Goal: Task Accomplishment & Management: Use online tool/utility

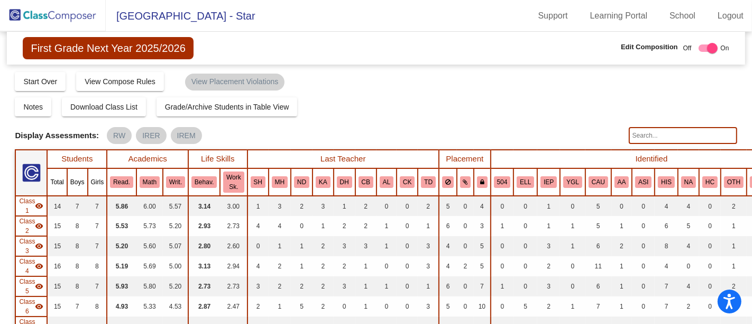
click at [47, 17] on img at bounding box center [53, 15] width 106 height 31
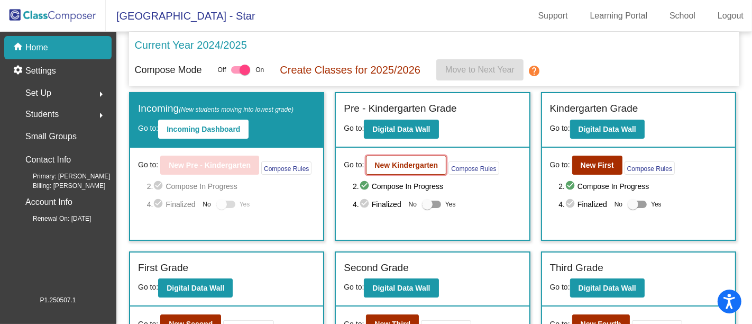
click at [410, 171] on button "New Kindergarten" at bounding box center [406, 164] width 80 height 19
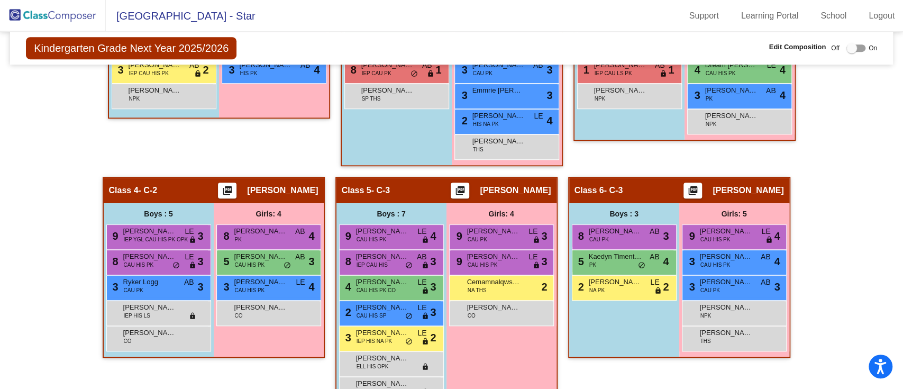
scroll to position [427, 0]
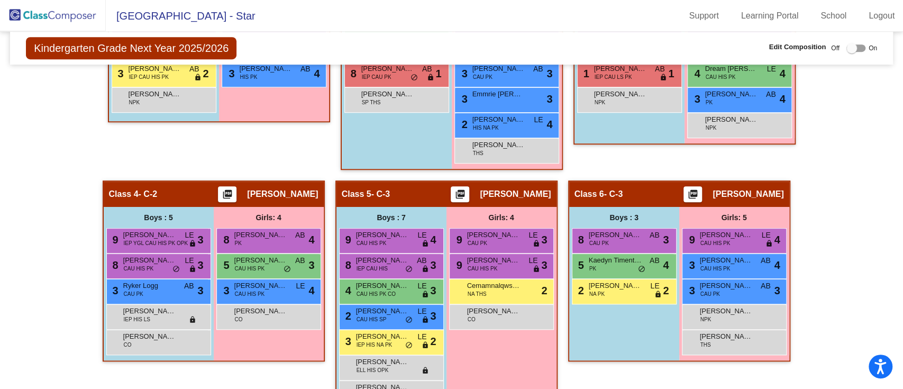
drag, startPoint x: 850, startPoint y: 0, endPoint x: 565, endPoint y: 4, distance: 285.0
click at [565, 4] on mat-toolbar "East Omak Elementary - Star Support Learning Portal School Logout" at bounding box center [451, 16] width 903 height 32
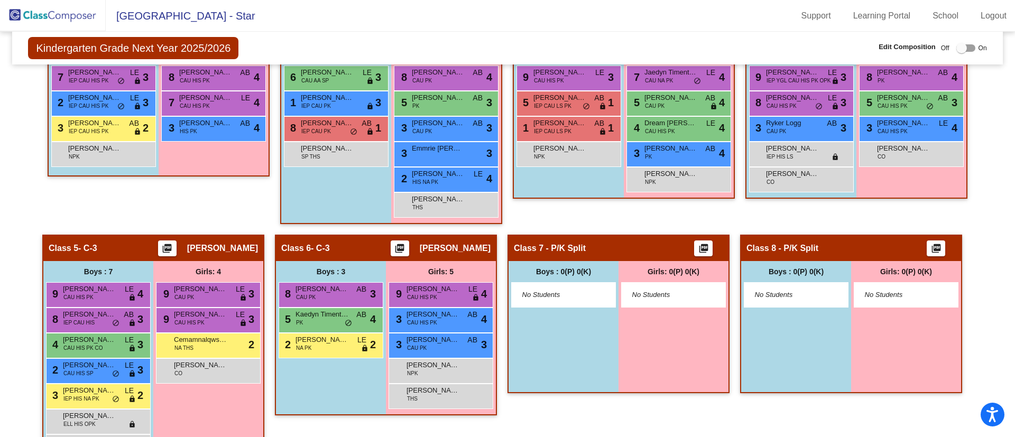
scroll to position [239, 0]
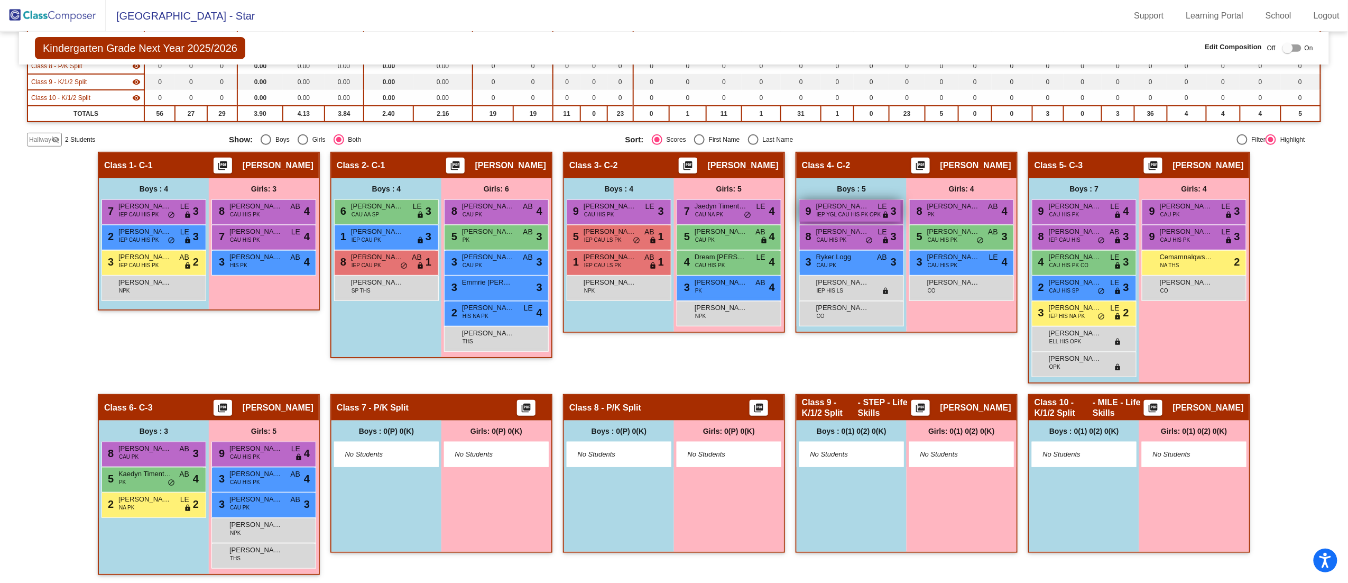
click at [751, 213] on span "IEP YGL CAU HIS PK OPK" at bounding box center [849, 214] width 65 height 8
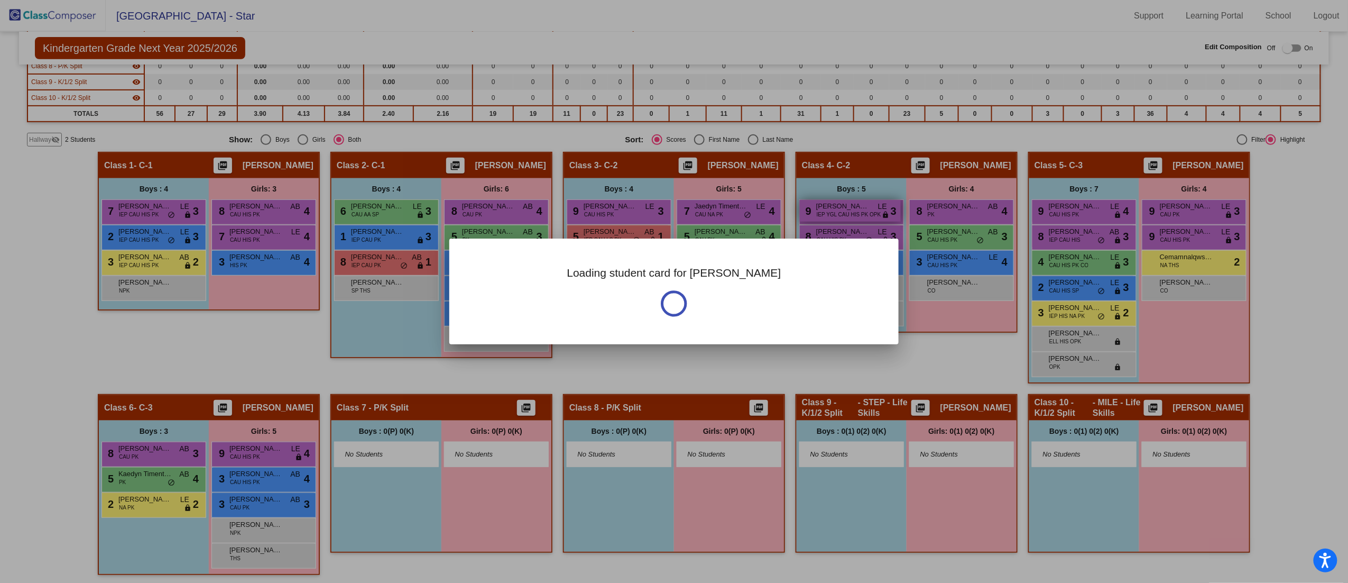
click at [751, 213] on div at bounding box center [674, 291] width 1348 height 583
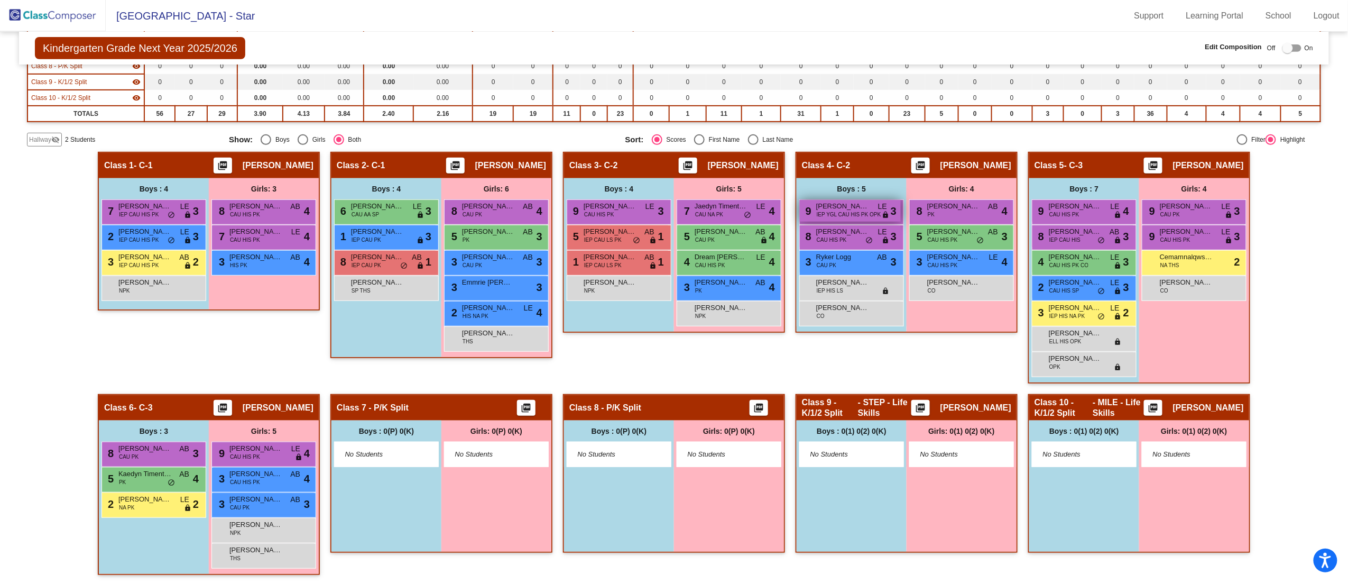
click at [751, 213] on span "IEP YGL CAU HIS PK OPK" at bounding box center [849, 214] width 65 height 8
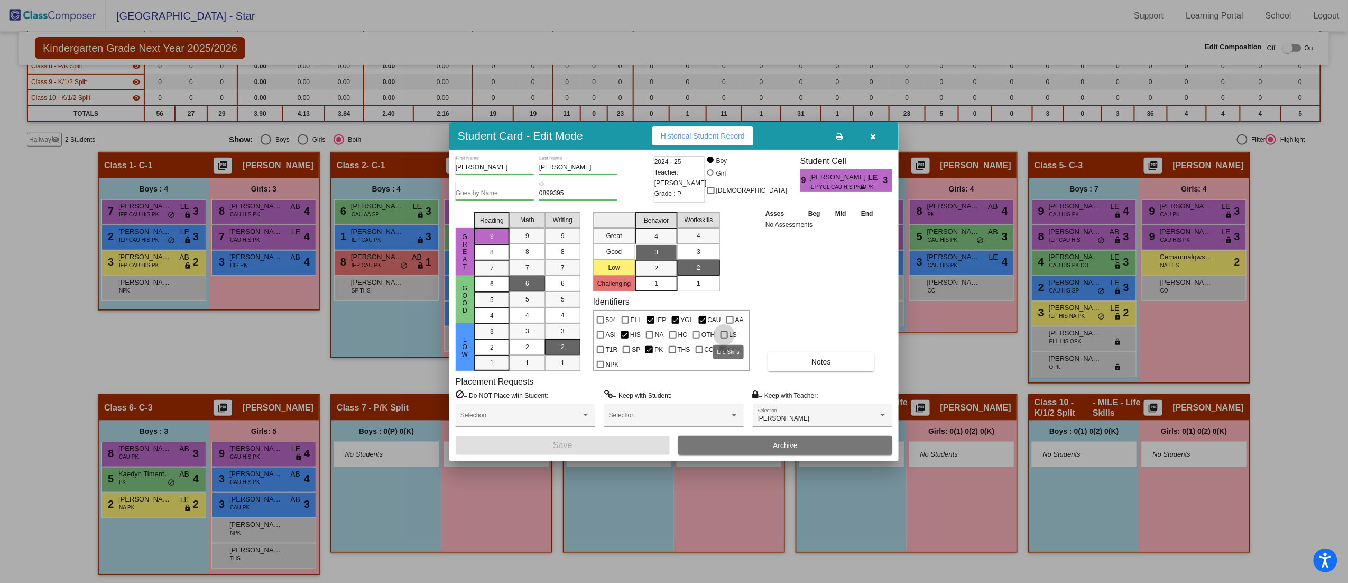
click at [723, 323] on div at bounding box center [724, 334] width 7 height 7
click at [724, 323] on input "LS" at bounding box center [724, 338] width 1 height 1
checkbox input "true"
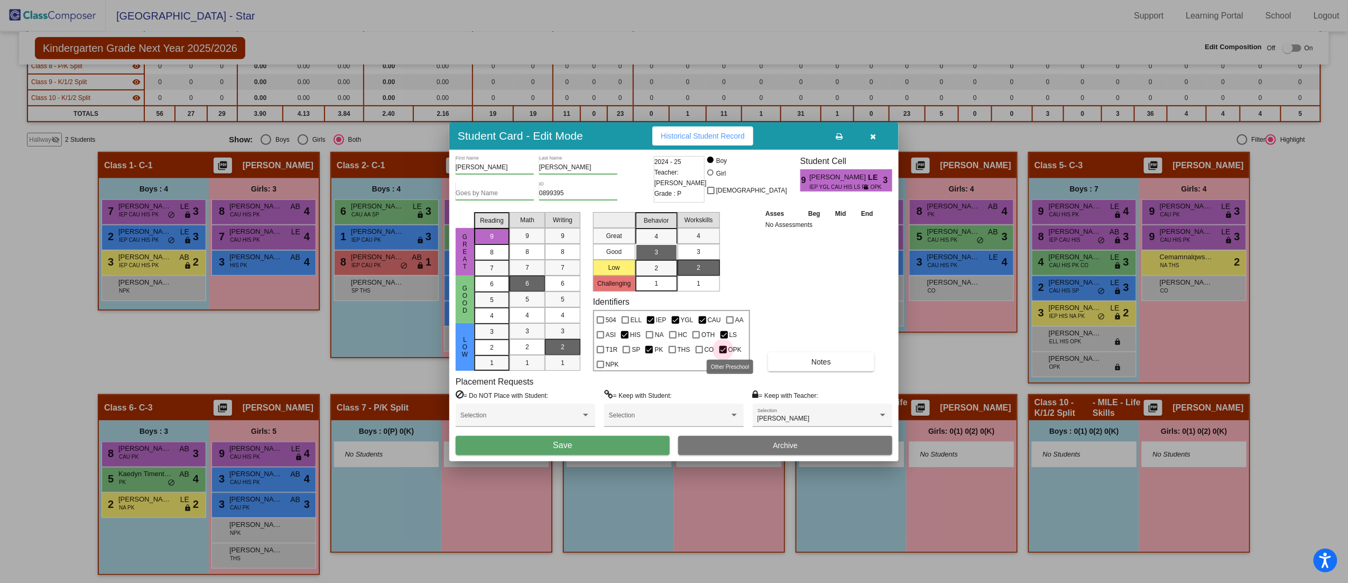
click at [723, 323] on div at bounding box center [723, 349] width 7 height 7
click at [723, 323] on input "OPK" at bounding box center [723, 353] width 1 height 1
click at [722, 323] on div at bounding box center [723, 349] width 7 height 7
click at [723, 323] on input "OPK" at bounding box center [723, 353] width 1 height 1
checkbox input "true"
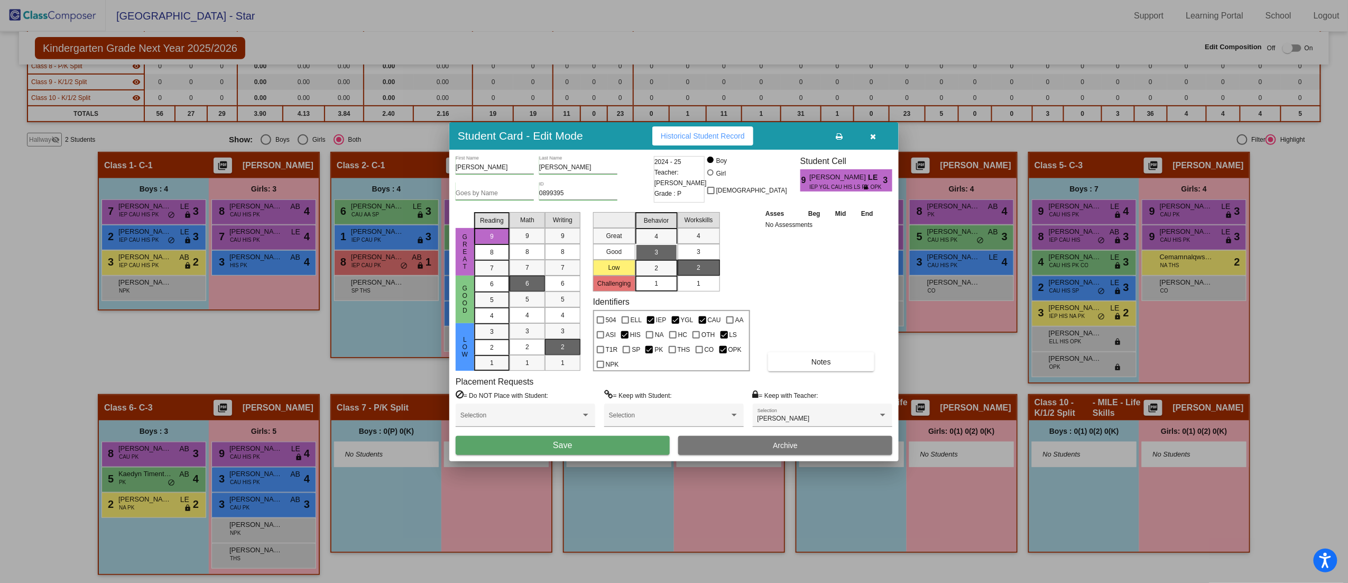
click at [578, 323] on button "Save" at bounding box center [563, 445] width 214 height 19
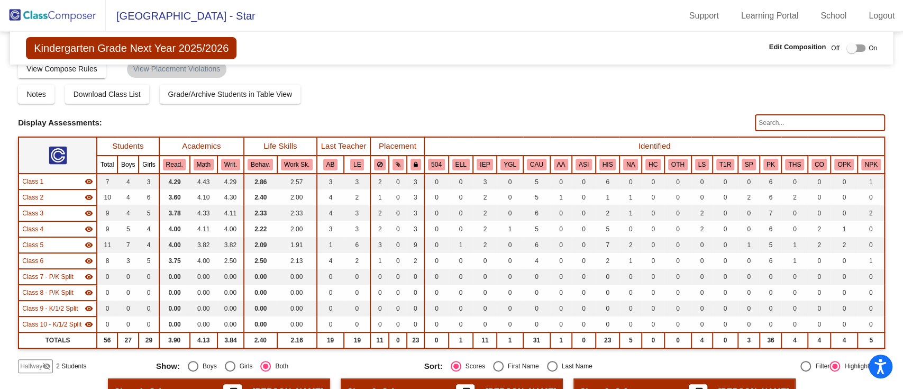
scroll to position [0, 0]
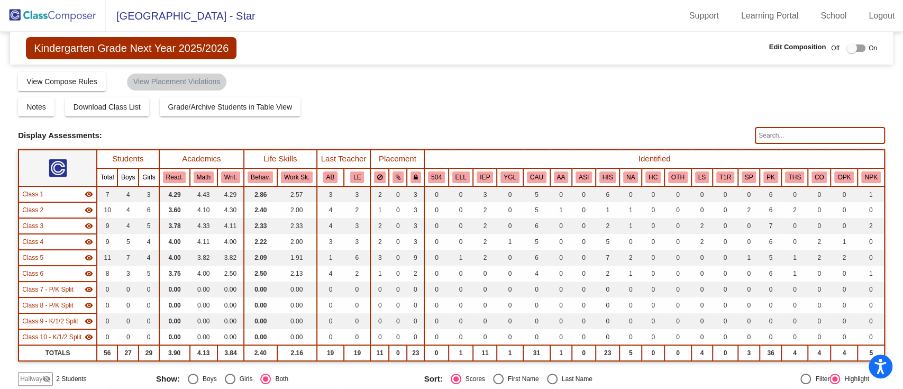
click at [34, 13] on img at bounding box center [53, 15] width 106 height 31
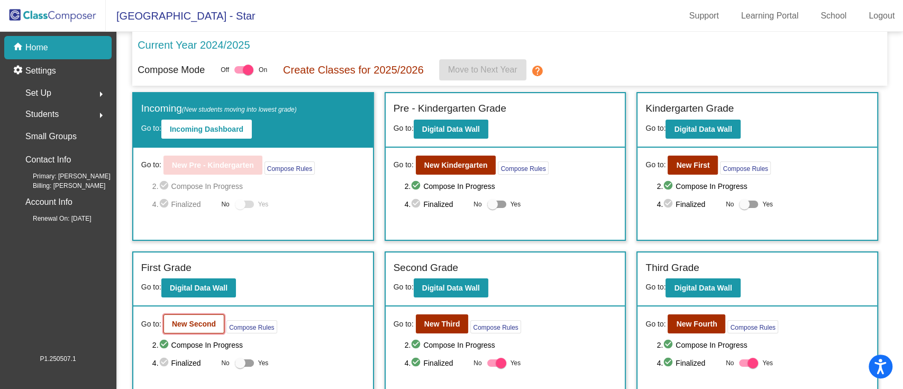
click at [190, 323] on b "New Second" at bounding box center [194, 323] width 44 height 8
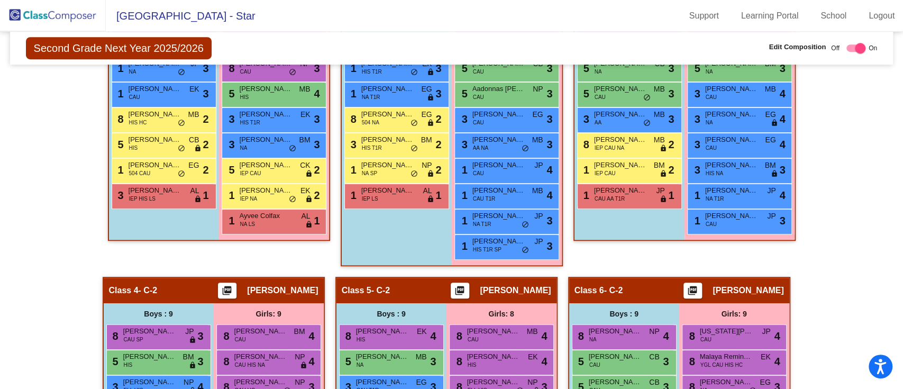
scroll to position [423, 0]
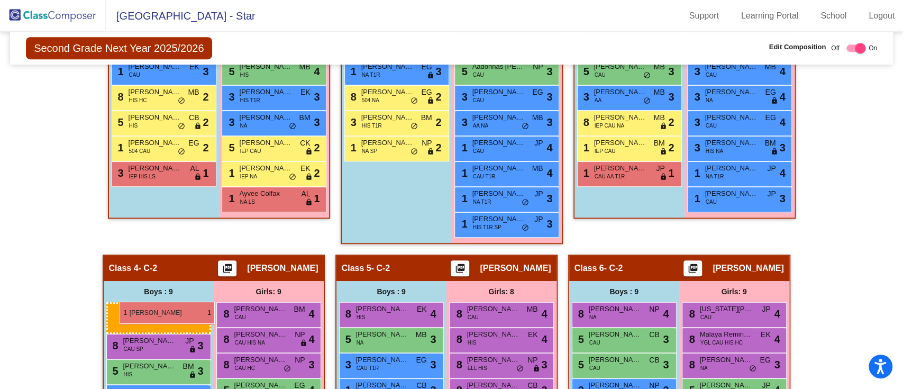
drag, startPoint x: 395, startPoint y: 169, endPoint x: 120, endPoint y: 301, distance: 305.6
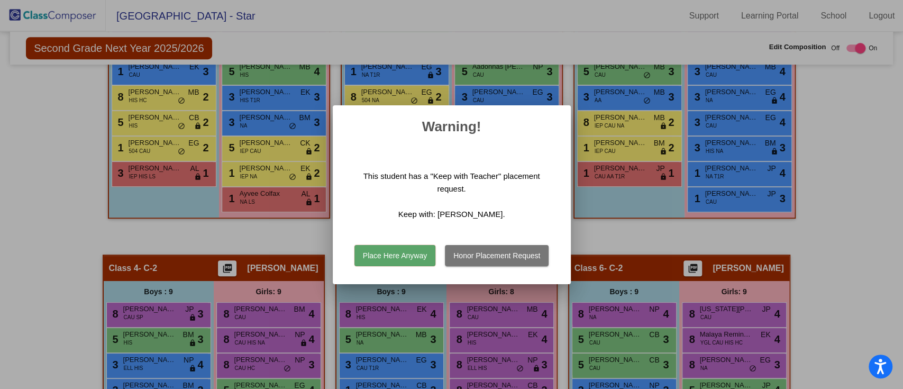
click at [385, 252] on button "Place Here Anyway" at bounding box center [394, 255] width 81 height 21
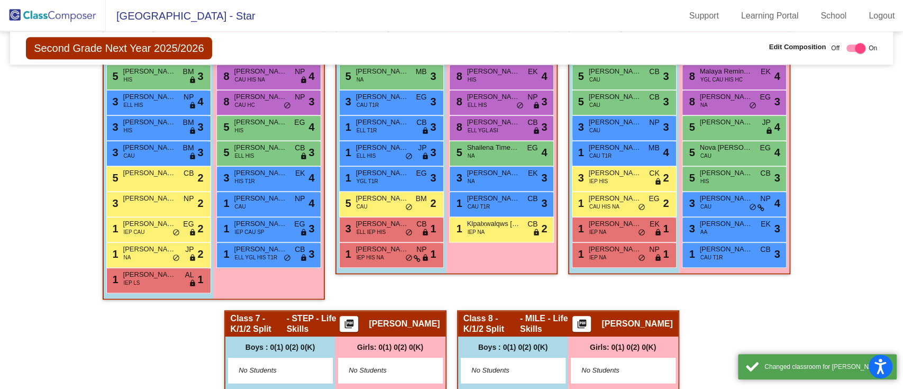
scroll to position [705, 0]
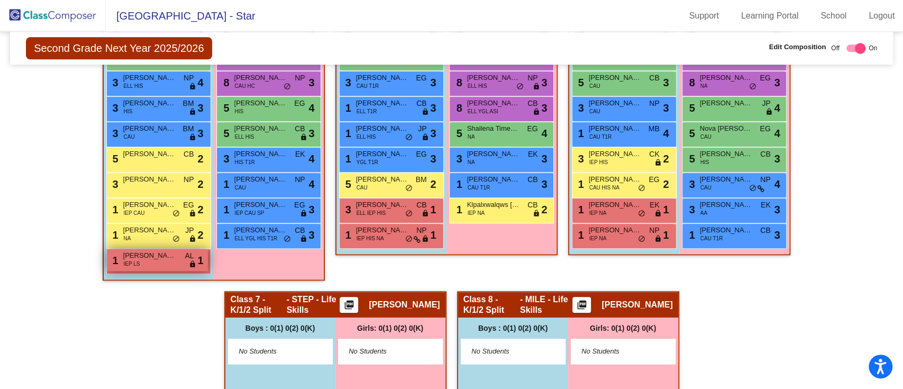
click at [144, 256] on span "Kairen Thomas-Mitchell" at bounding box center [149, 255] width 53 height 11
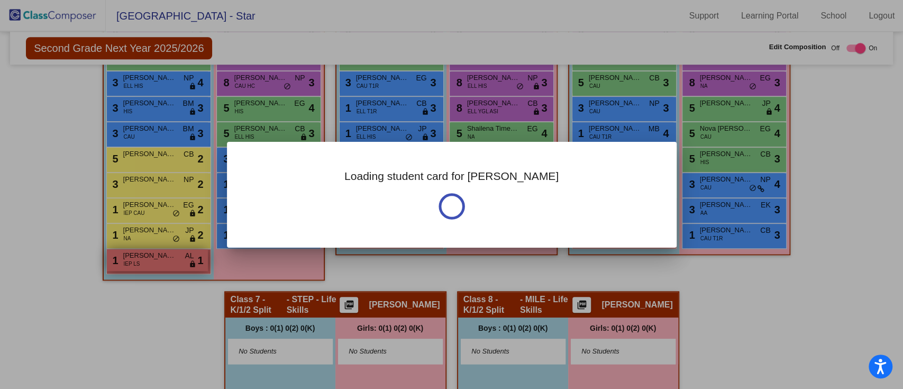
click at [144, 256] on div at bounding box center [451, 194] width 903 height 389
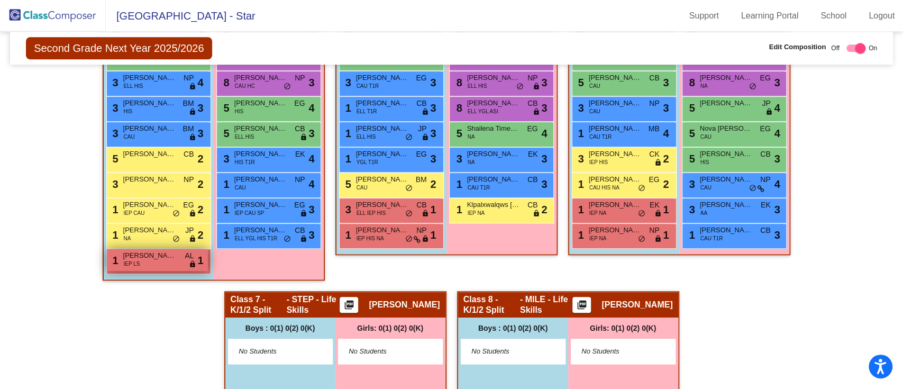
click at [145, 258] on span "Kairen Thomas-Mitchell" at bounding box center [149, 255] width 53 height 11
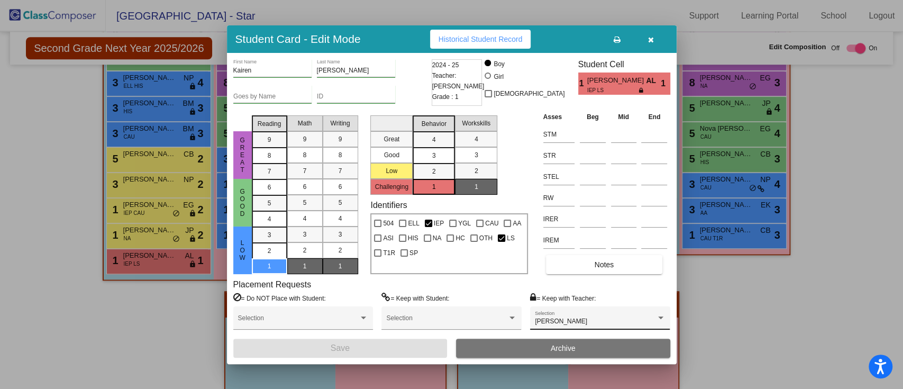
click at [639, 316] on div "Chris Adams Selection" at bounding box center [600, 320] width 130 height 19
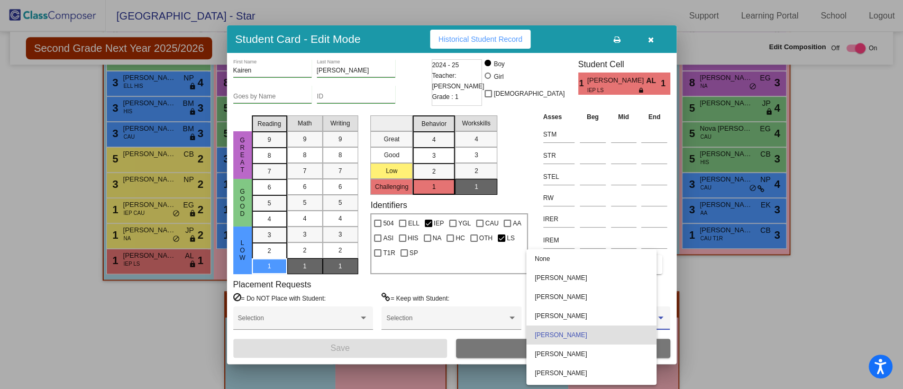
scroll to position [32, 0]
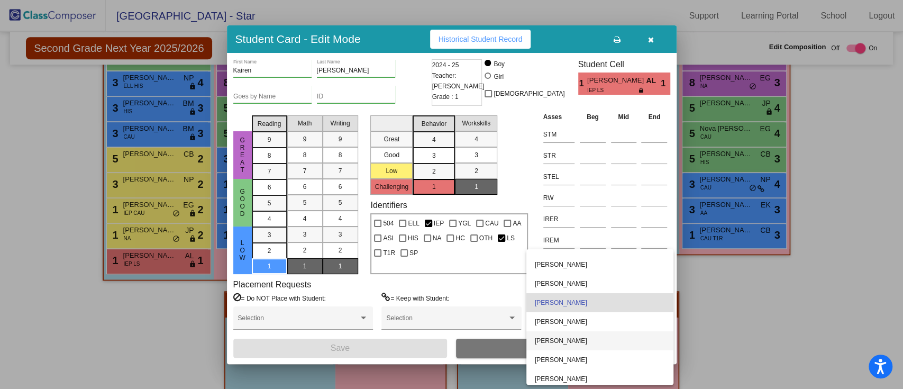
click at [590, 323] on span "Hank Payne" at bounding box center [600, 340] width 130 height 19
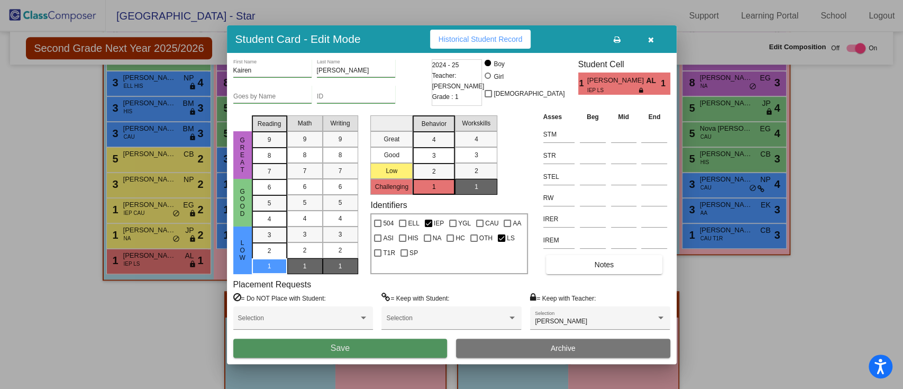
click at [336, 323] on span "Save" at bounding box center [339, 347] width 19 height 9
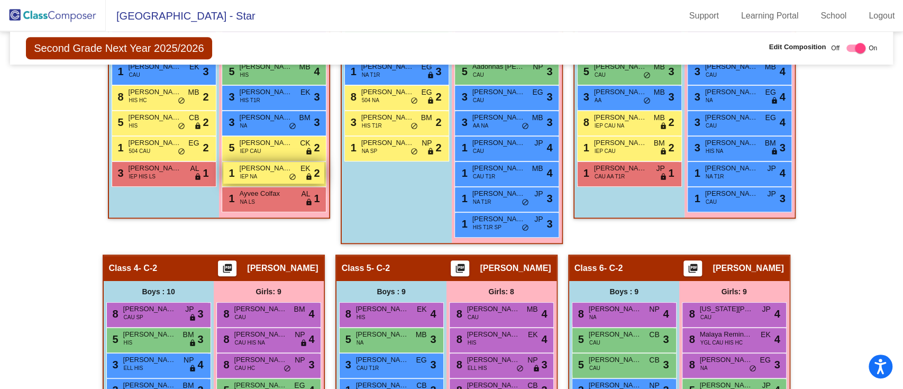
scroll to position [352, 0]
